Goal: Task Accomplishment & Management: Manage account settings

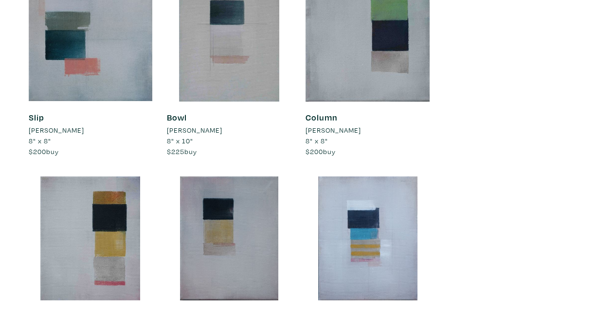
scroll to position [2073, 0]
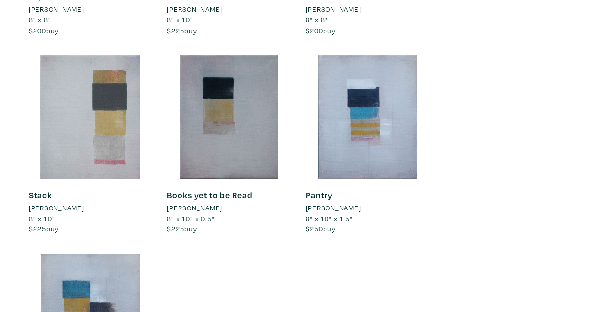
click at [79, 149] on div at bounding box center [91, 117] width 124 height 124
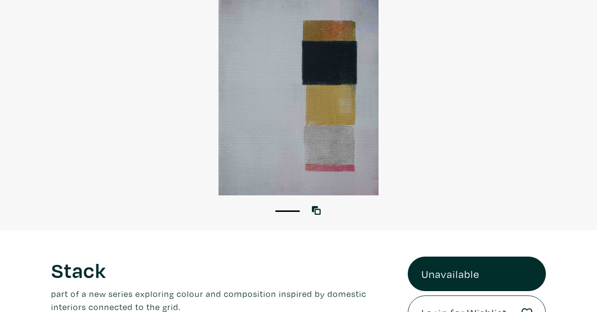
scroll to position [49, 0]
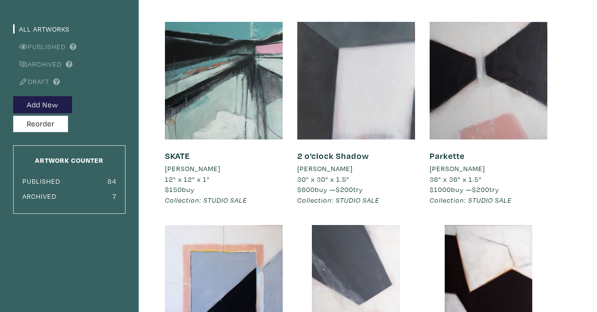
scroll to position [16, 0]
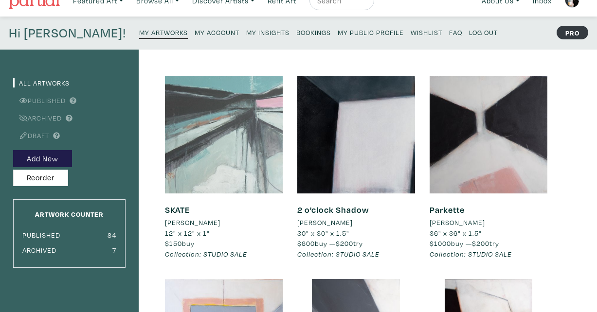
click at [210, 167] on div at bounding box center [224, 135] width 118 height 118
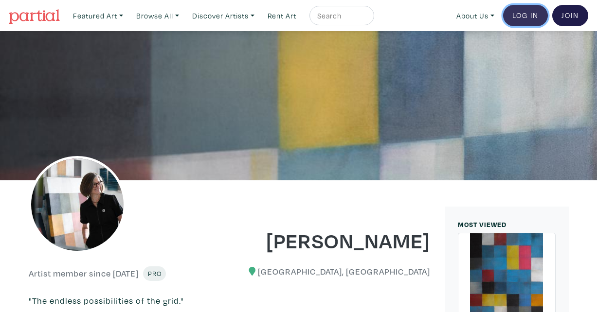
click at [533, 13] on link "Log In" at bounding box center [525, 15] width 45 height 21
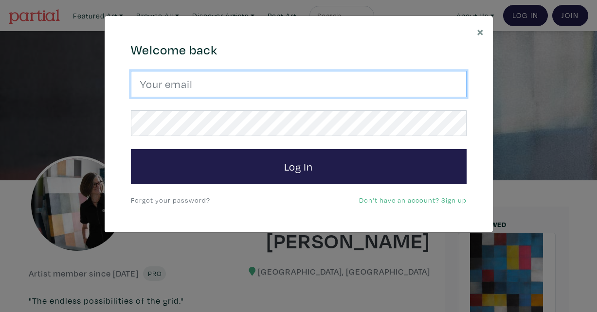
click at [316, 85] on input "email" at bounding box center [299, 84] width 336 height 26
type input "amolczak@gmail.com"
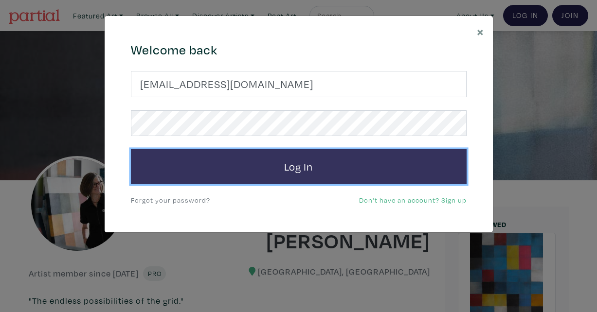
click at [279, 161] on button "Log In" at bounding box center [299, 166] width 336 height 35
click at [248, 169] on button "Log In" at bounding box center [299, 166] width 336 height 35
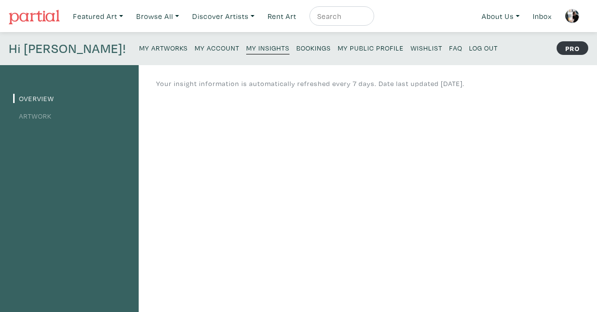
click at [139, 50] on small "My Artworks" at bounding box center [163, 47] width 49 height 9
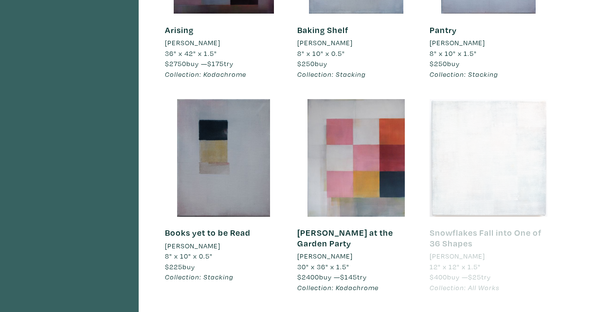
scroll to position [629, 0]
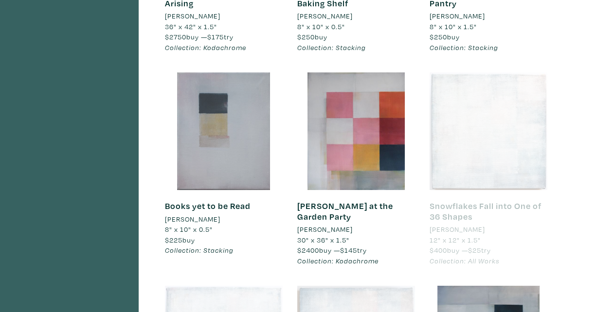
click at [251, 142] on div at bounding box center [224, 132] width 118 height 118
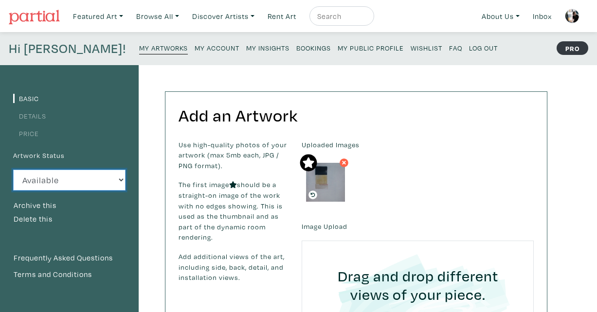
click at [51, 177] on select "Available Sold Rented Unavailable (other reason)" at bounding box center [69, 180] width 112 height 21
select select "3"
click at [13, 170] on select "Available Sold Rented Unavailable (other reason)" at bounding box center [69, 180] width 112 height 21
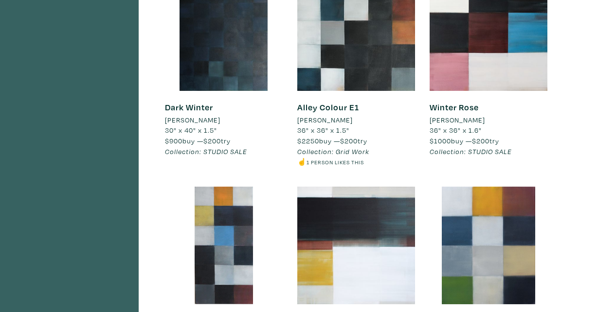
scroll to position [2148, 0]
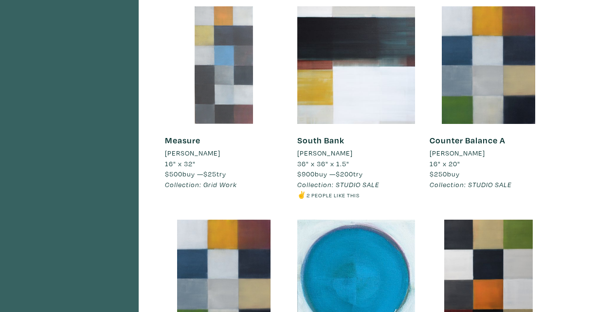
click at [207, 116] on div at bounding box center [224, 65] width 118 height 118
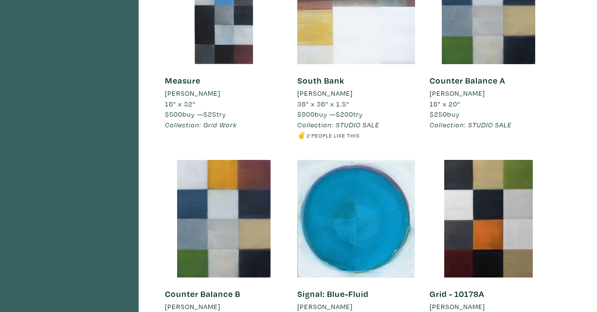
scroll to position [2149, 0]
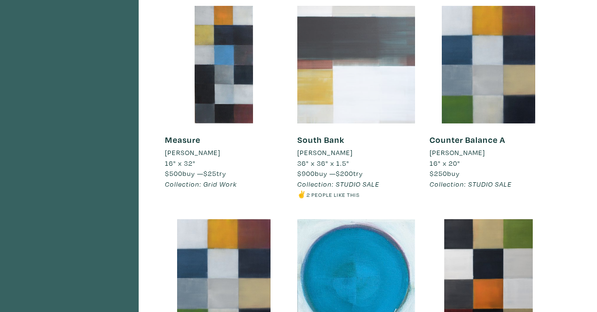
click at [378, 104] on div at bounding box center [356, 65] width 118 height 118
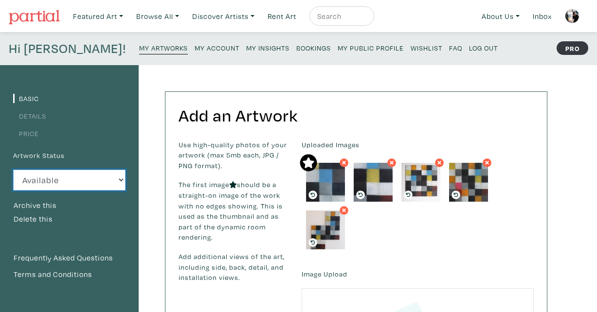
click at [97, 181] on select "Available Sold Rented Unavailable (other reason)" at bounding box center [69, 180] width 112 height 21
select select "3"
click at [13, 170] on select "Available Sold Rented Unavailable (other reason)" at bounding box center [69, 180] width 112 height 21
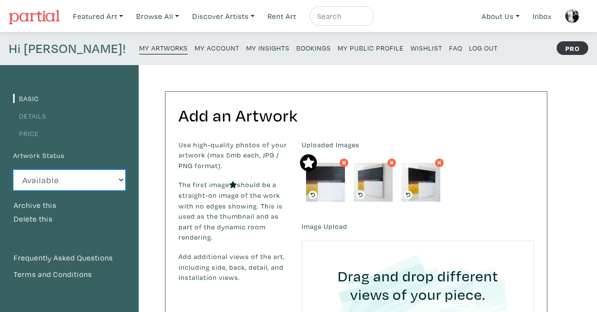
click at [70, 178] on select "Available Sold Rented Unavailable (other reason)" at bounding box center [69, 180] width 112 height 21
select select "3"
click at [13, 170] on select "Available Sold Rented Unavailable (other reason)" at bounding box center [69, 180] width 112 height 21
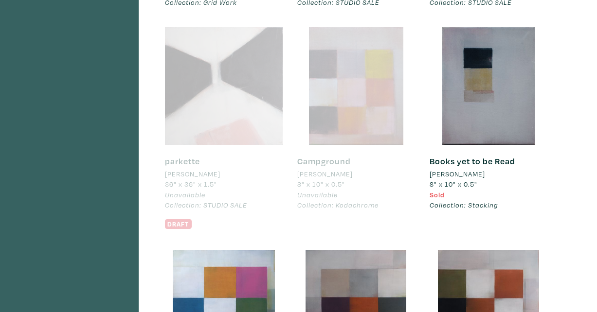
scroll to position [2937, 0]
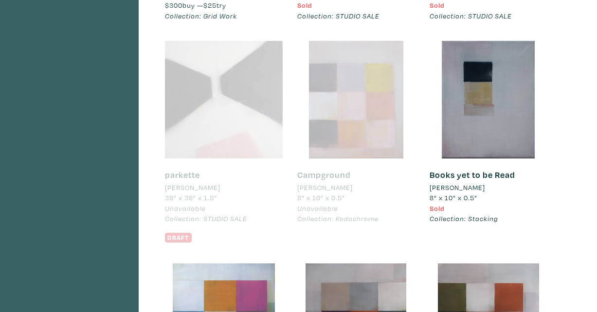
click at [194, 104] on div at bounding box center [224, 100] width 118 height 118
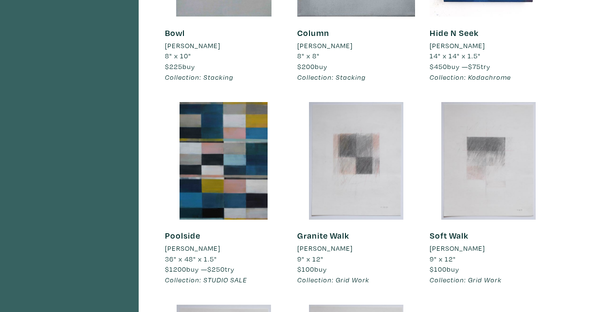
scroll to position [1249, 0]
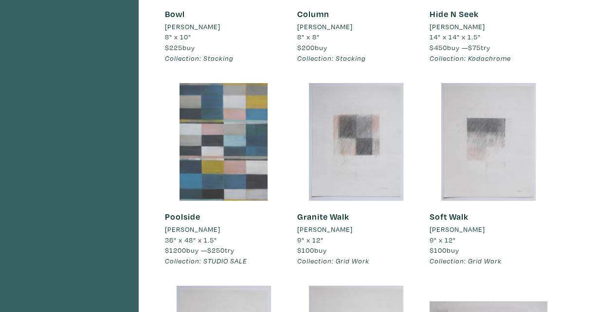
click at [215, 158] on div at bounding box center [224, 142] width 118 height 118
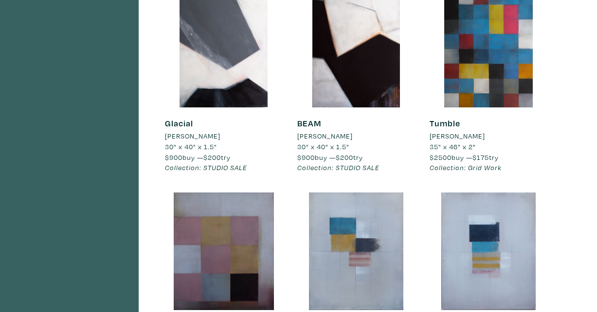
scroll to position [236, 0]
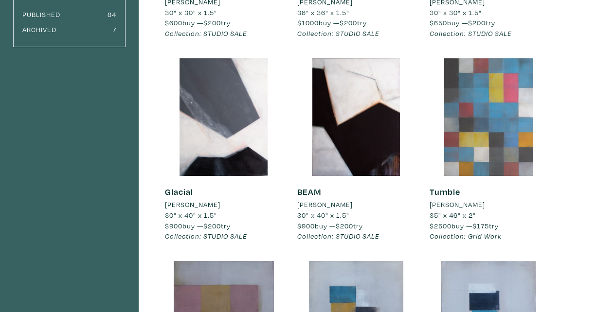
click at [472, 130] on div at bounding box center [489, 117] width 118 height 118
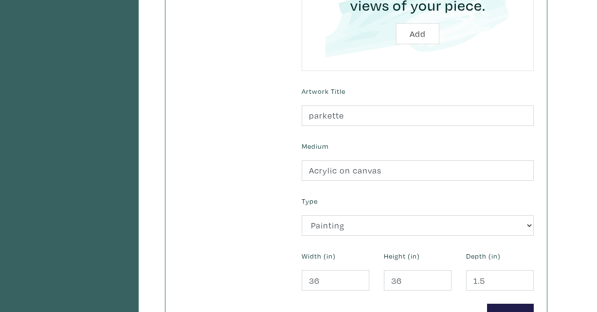
scroll to position [336, 0]
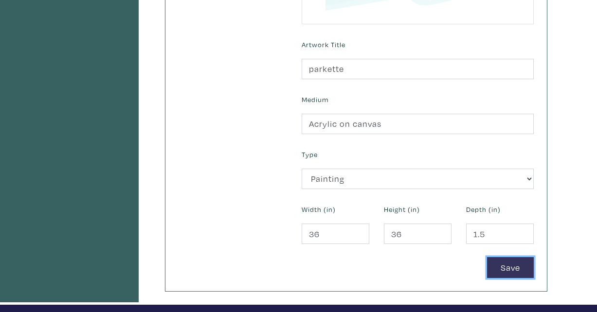
click at [503, 269] on button "Save" at bounding box center [510, 267] width 47 height 21
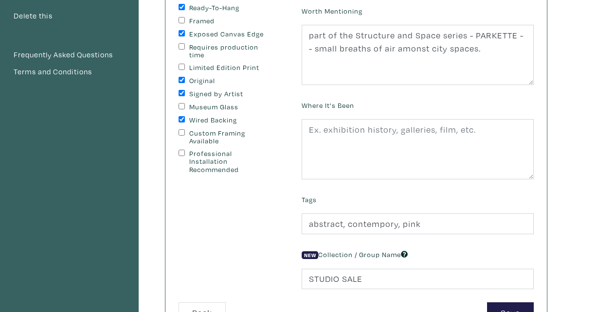
scroll to position [153, 0]
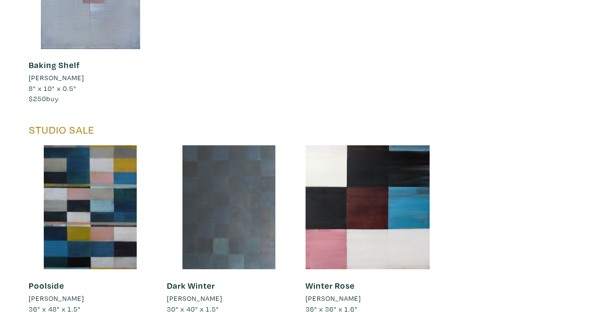
scroll to position [2429, 0]
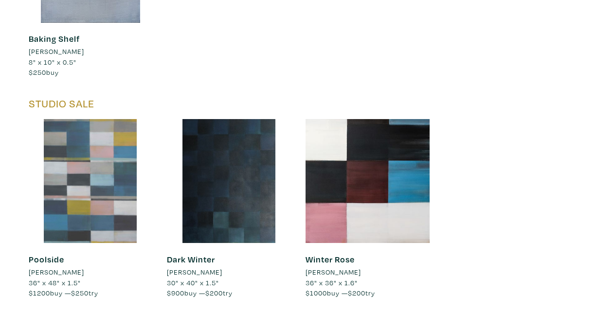
click at [122, 185] on div at bounding box center [91, 181] width 124 height 124
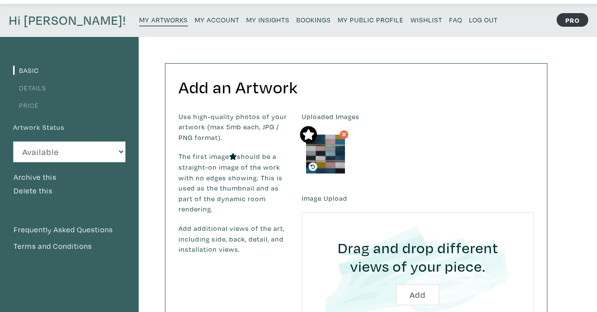
scroll to position [26, 0]
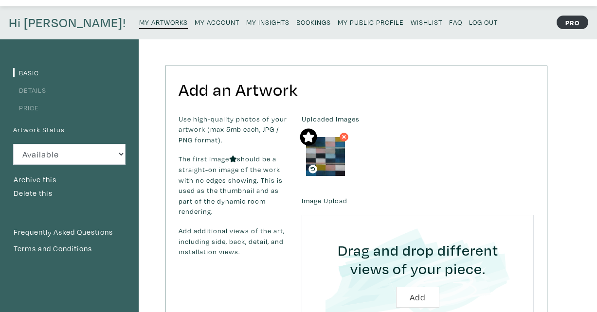
click at [34, 109] on link "Price" at bounding box center [26, 107] width 26 height 9
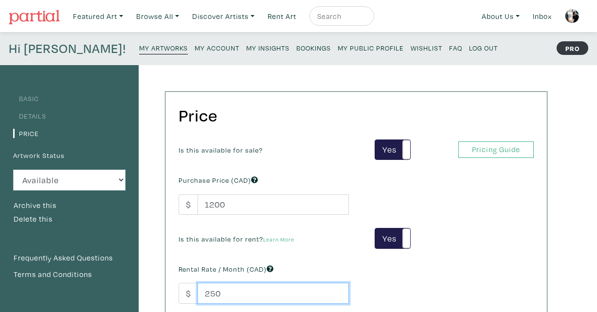
drag, startPoint x: 220, startPoint y: 293, endPoint x: 211, endPoint y: 293, distance: 9.7
click at [211, 293] on input "250" at bounding box center [273, 293] width 151 height 21
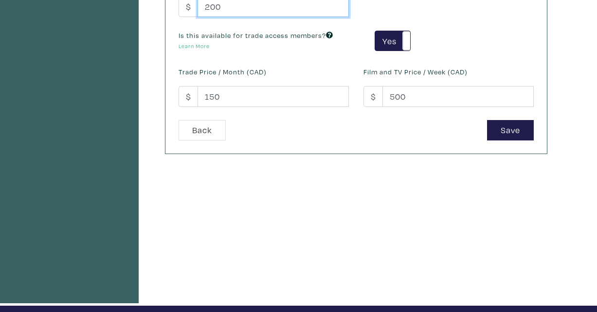
scroll to position [241, 0]
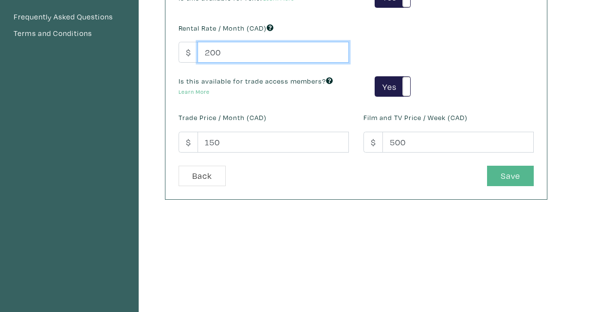
type input "200"
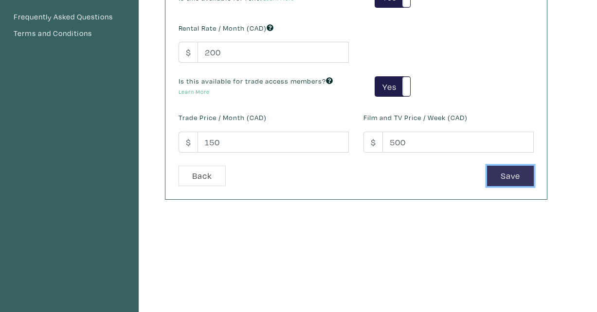
click at [514, 173] on button "Save" at bounding box center [510, 176] width 47 height 21
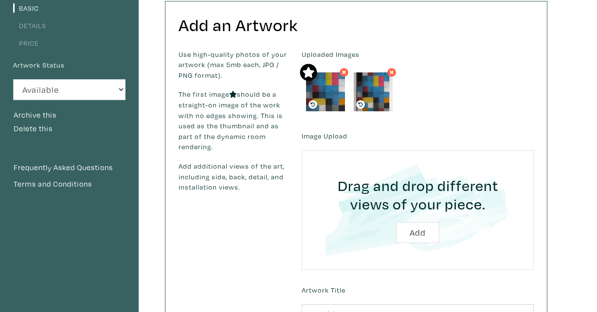
scroll to position [90, 0]
click at [36, 42] on link "Price" at bounding box center [26, 43] width 26 height 9
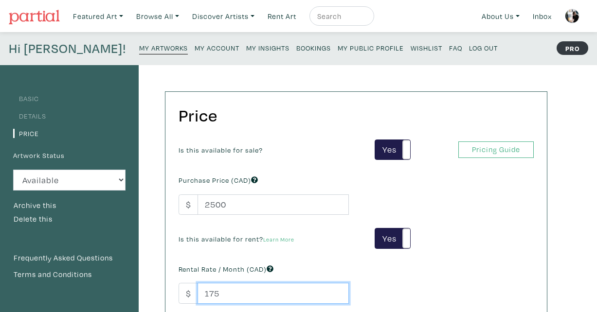
drag, startPoint x: 219, startPoint y: 296, endPoint x: 200, endPoint y: 295, distance: 19.0
click at [200, 295] on input "175" at bounding box center [273, 293] width 151 height 21
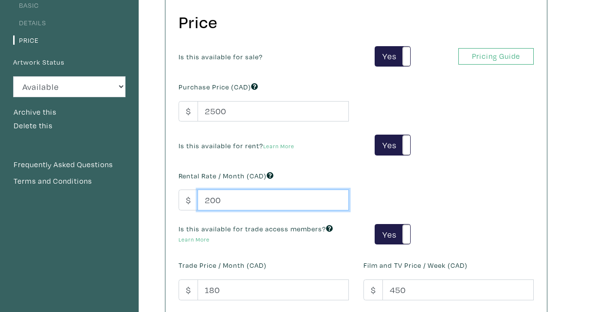
scroll to position [129, 0]
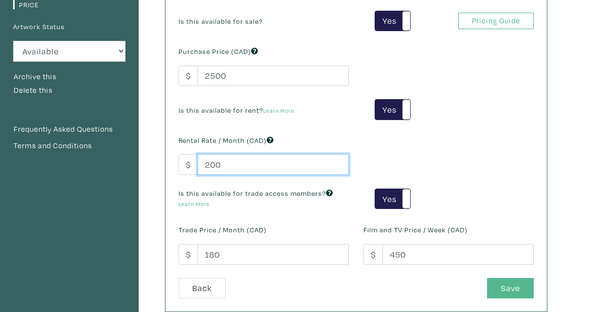
type input "200"
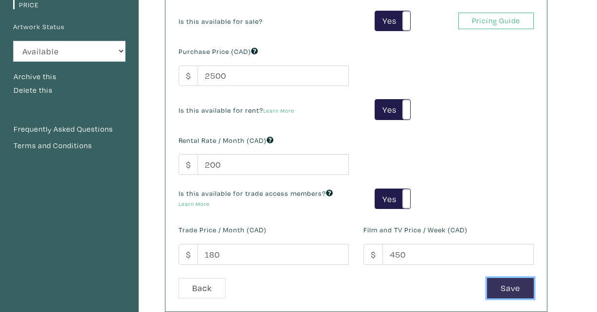
click at [513, 287] on button "Save" at bounding box center [510, 288] width 47 height 21
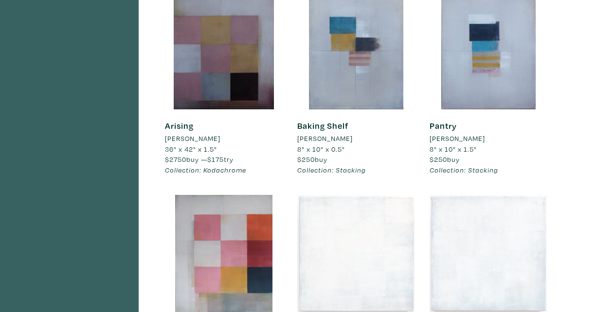
scroll to position [506, 0]
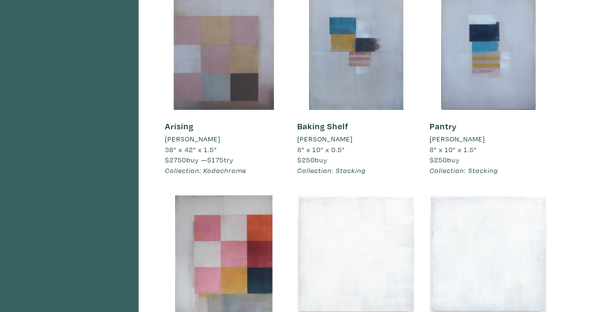
click at [232, 55] on div at bounding box center [224, 51] width 118 height 118
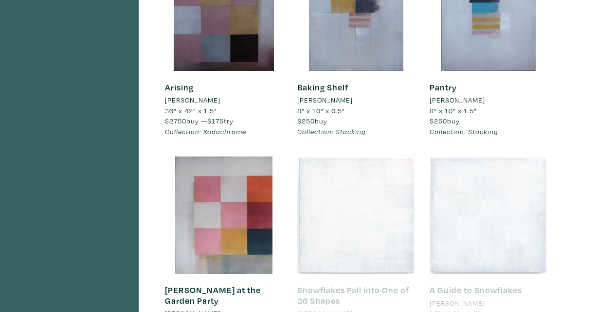
scroll to position [559, 0]
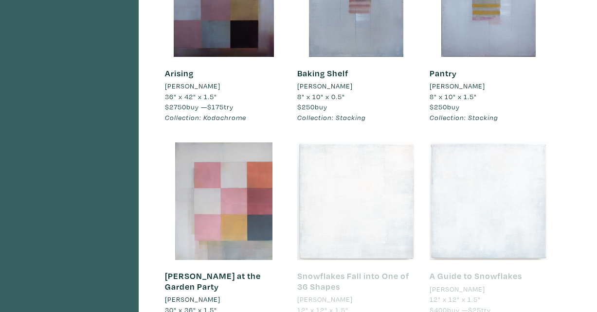
click at [226, 201] on div at bounding box center [224, 202] width 118 height 118
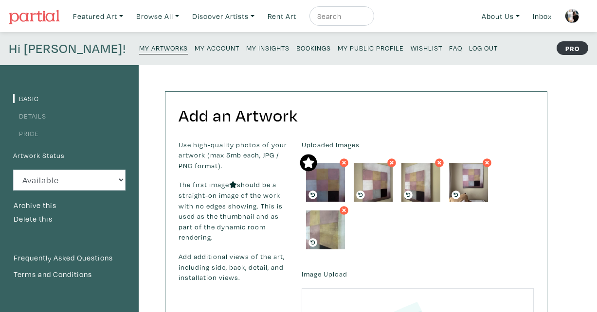
click at [31, 135] on link "Price" at bounding box center [26, 133] width 26 height 9
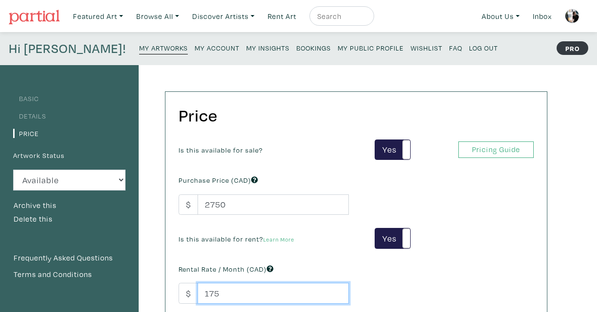
drag, startPoint x: 224, startPoint y: 293, endPoint x: 195, endPoint y: 293, distance: 28.7
click at [195, 293] on div "$ 175" at bounding box center [264, 293] width 170 height 21
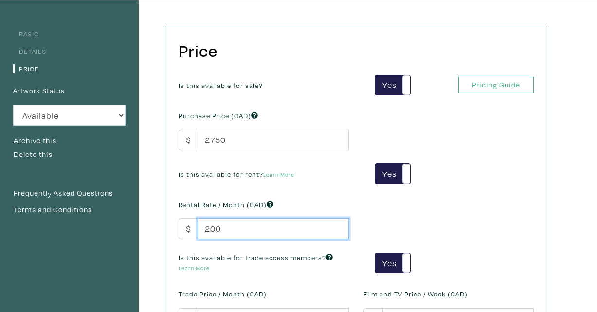
scroll to position [163, 0]
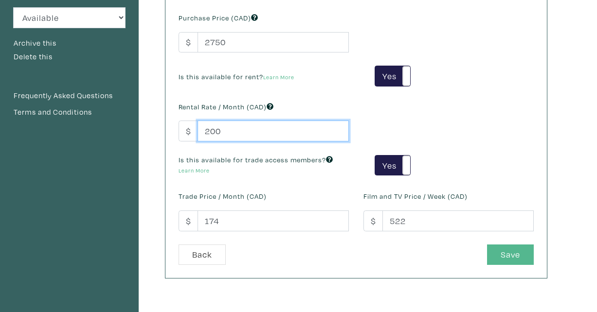
type input "200"
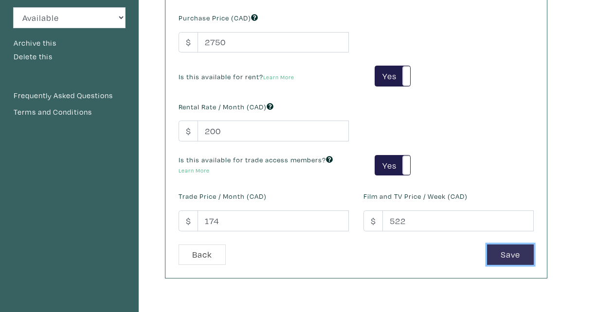
click at [508, 255] on button "Save" at bounding box center [510, 255] width 47 height 21
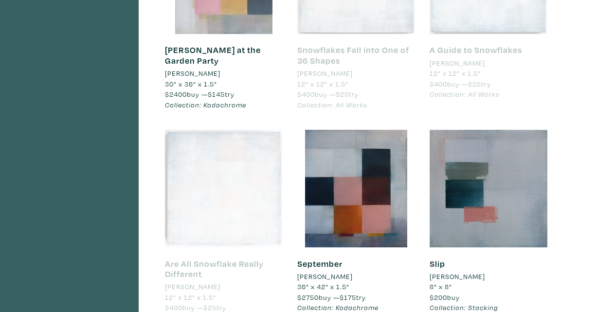
scroll to position [827, 0]
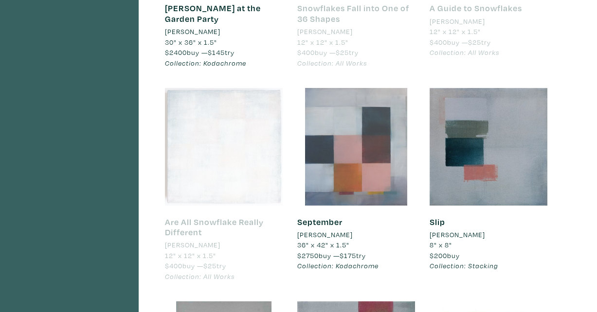
click at [357, 163] on div at bounding box center [356, 147] width 118 height 118
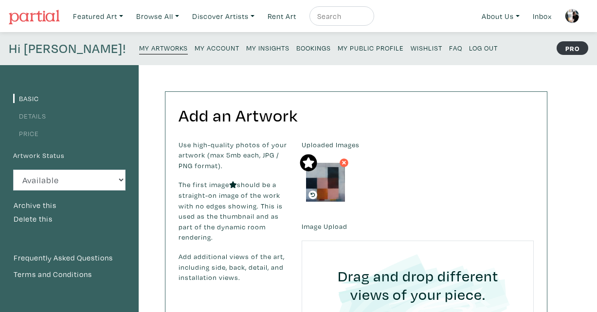
click at [27, 132] on link "Price" at bounding box center [26, 133] width 26 height 9
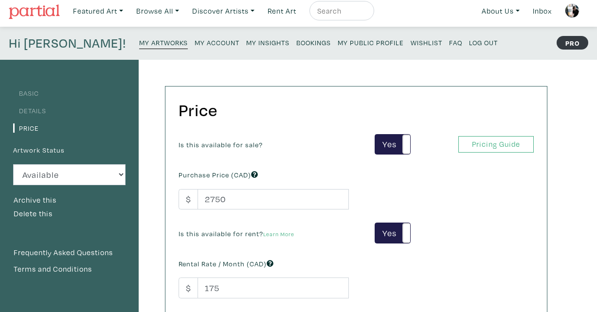
scroll to position [4, 0]
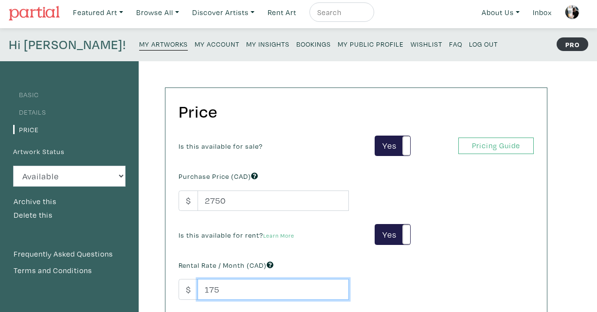
drag, startPoint x: 225, startPoint y: 291, endPoint x: 178, endPoint y: 291, distance: 46.7
click at [178, 291] on div "Rental Rate / Month (CAD) $ 175" at bounding box center [263, 279] width 185 height 42
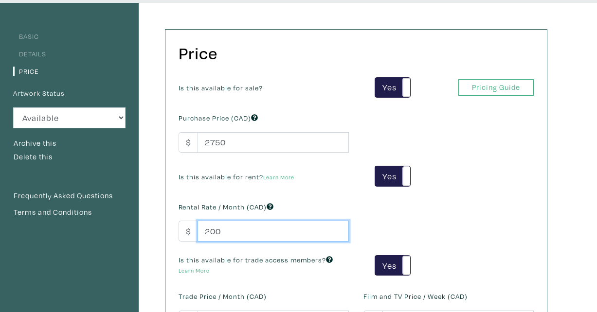
scroll to position [119, 0]
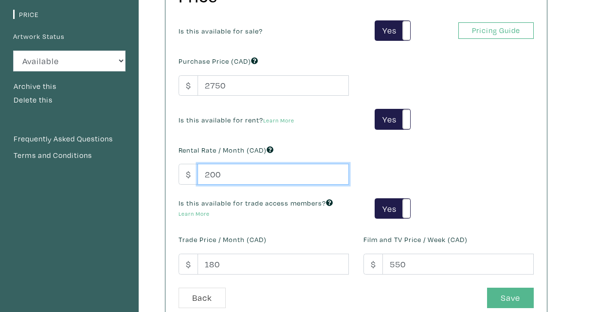
type input "200"
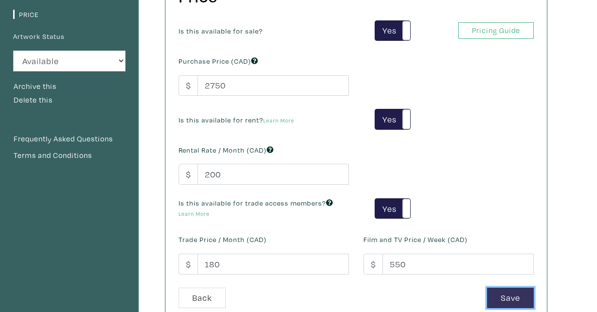
click at [506, 297] on button "Save" at bounding box center [510, 298] width 47 height 21
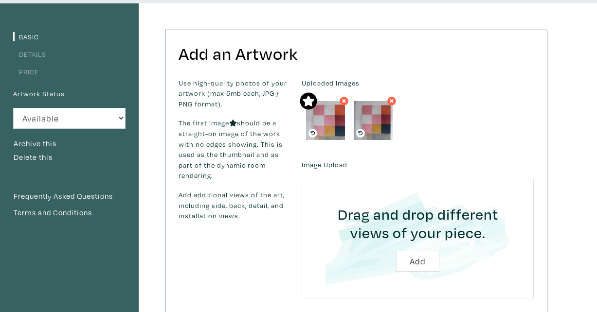
scroll to position [21, 0]
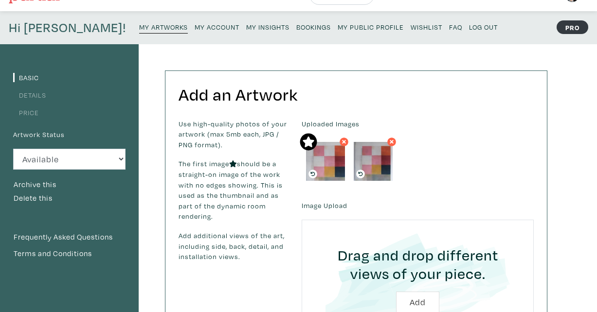
click at [34, 110] on link "Price" at bounding box center [26, 112] width 26 height 9
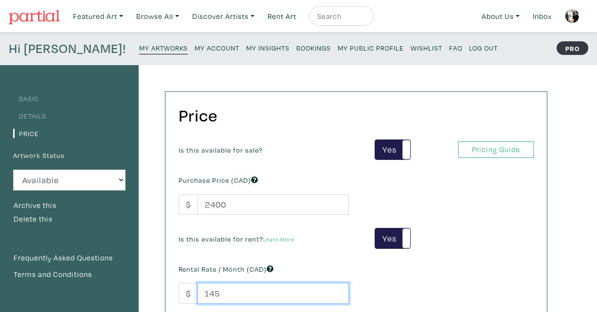
drag, startPoint x: 223, startPoint y: 293, endPoint x: 161, endPoint y: 293, distance: 62.8
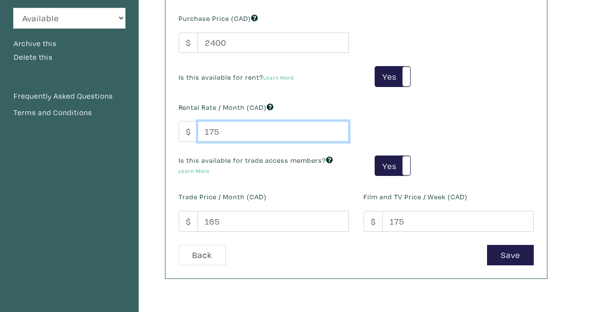
scroll to position [208, 0]
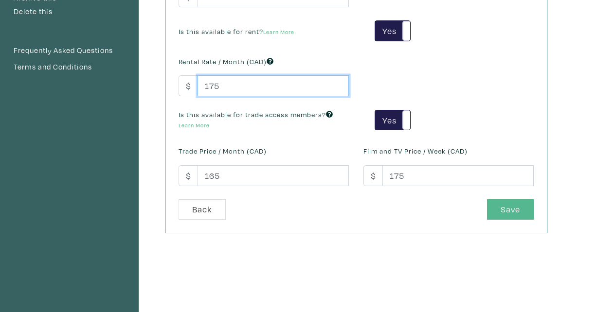
type input "175"
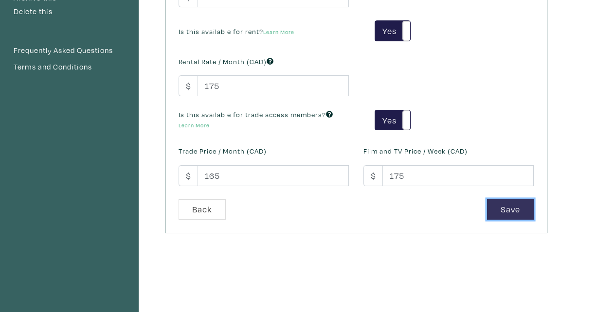
click at [503, 211] on button "Save" at bounding box center [510, 210] width 47 height 21
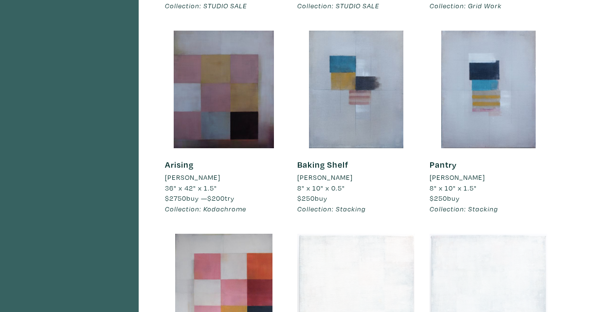
scroll to position [570, 0]
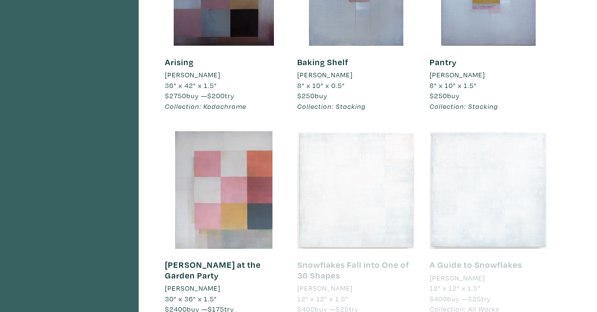
click at [228, 210] on div at bounding box center [224, 190] width 118 height 118
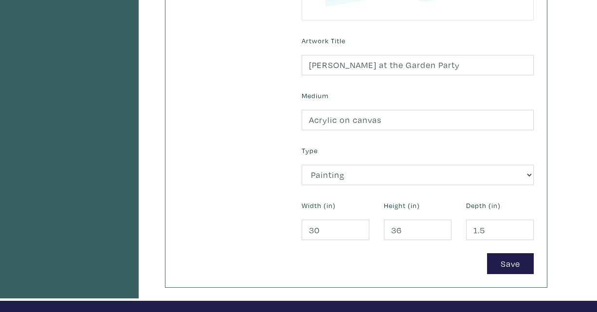
scroll to position [342, 0]
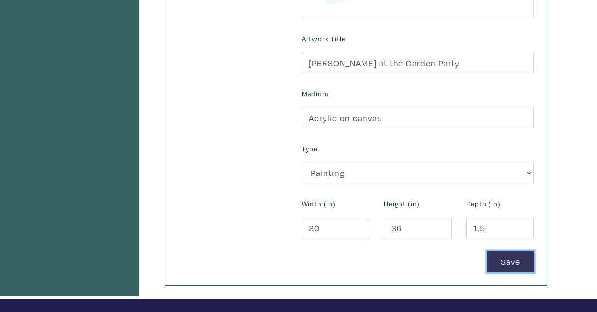
click at [504, 260] on button "Save" at bounding box center [510, 262] width 47 height 21
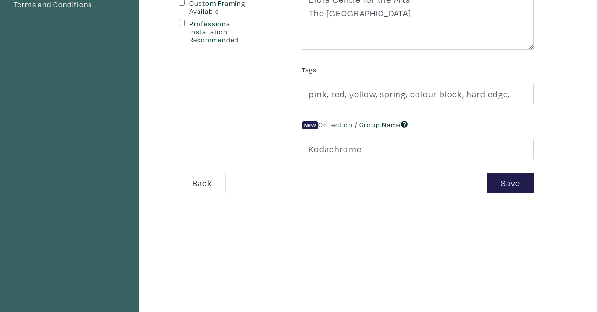
scroll to position [283, 0]
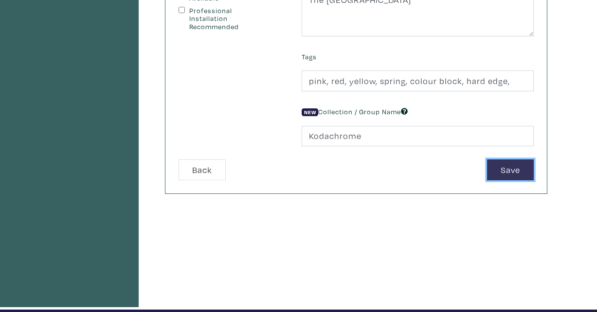
click at [495, 175] on button "Save" at bounding box center [510, 170] width 47 height 21
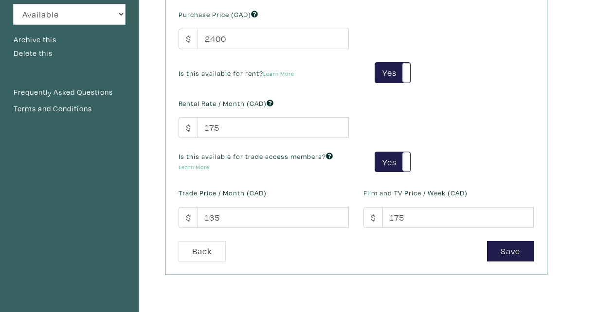
scroll to position [171, 0]
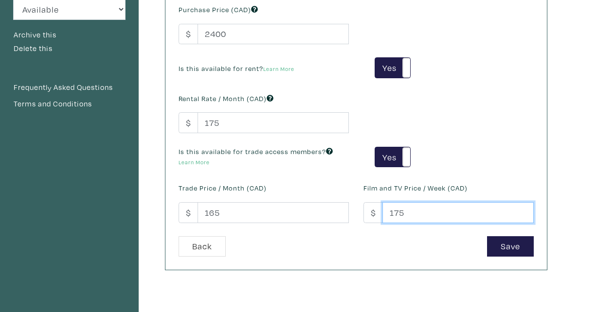
drag, startPoint x: 406, startPoint y: 214, endPoint x: 387, endPoint y: 214, distance: 19.0
click at [391, 214] on input "175" at bounding box center [457, 212] width 151 height 21
type input "2"
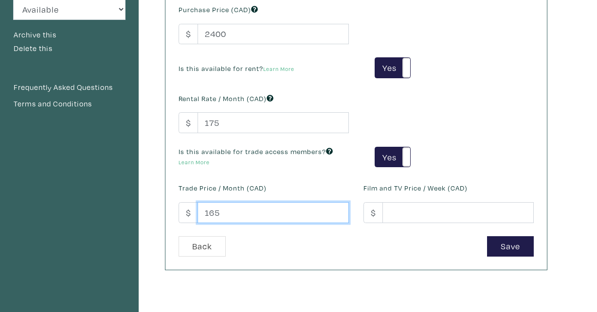
drag, startPoint x: 223, startPoint y: 214, endPoint x: 173, endPoint y: 214, distance: 50.6
click at [173, 214] on div "Trade Price / Month (CAD) $ 165" at bounding box center [263, 202] width 185 height 42
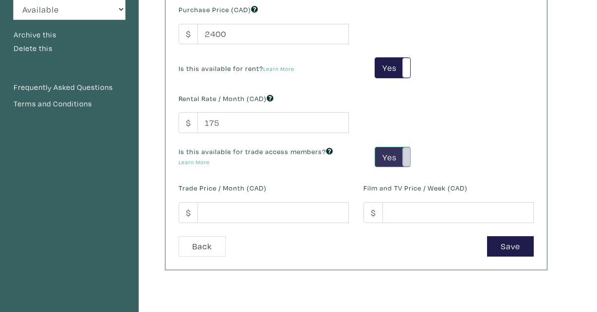
click at [405, 158] on span at bounding box center [409, 157] width 15 height 20
type input "-1"
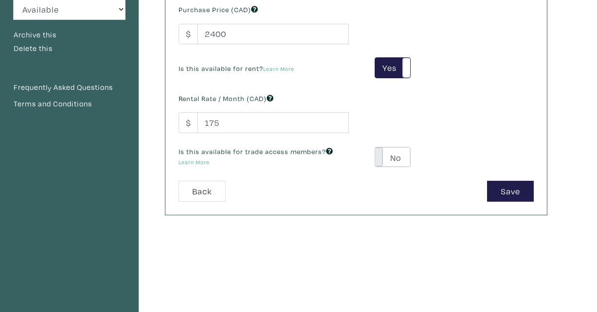
click at [380, 154] on span at bounding box center [375, 157] width 15 height 20
type input "144"
type input "432"
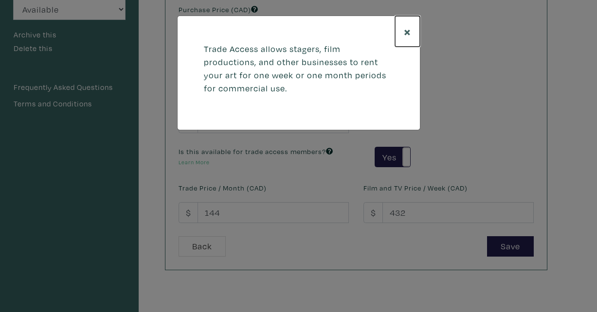
click at [408, 31] on span "×" at bounding box center [407, 31] width 7 height 17
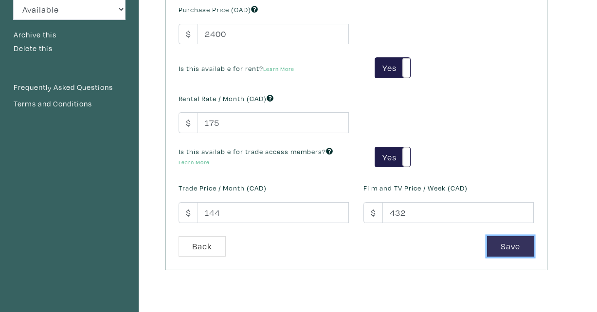
click at [507, 246] on button "Save" at bounding box center [510, 246] width 47 height 21
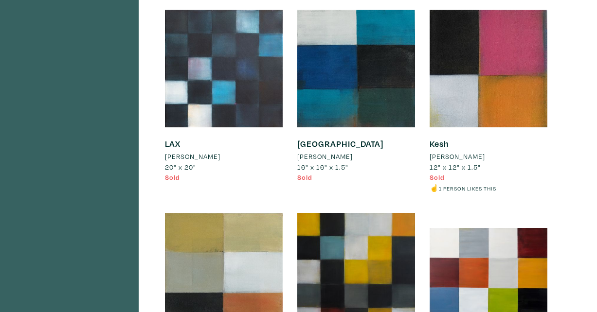
scroll to position [5555, 0]
